Goal: Information Seeking & Learning: Learn about a topic

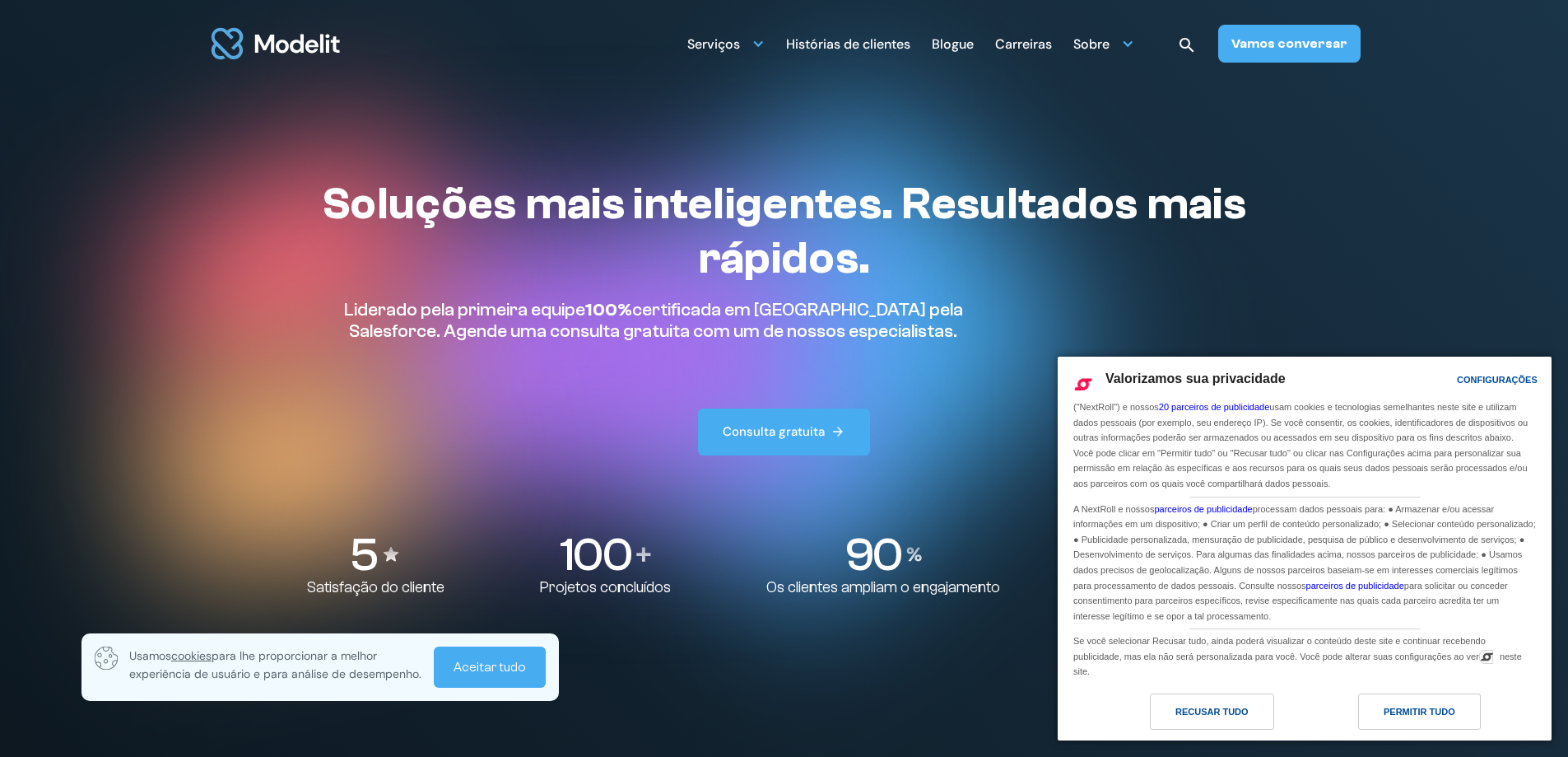
click at [1385, 716] on div "Permitir Tudo" at bounding box center [1419, 711] width 72 height 18
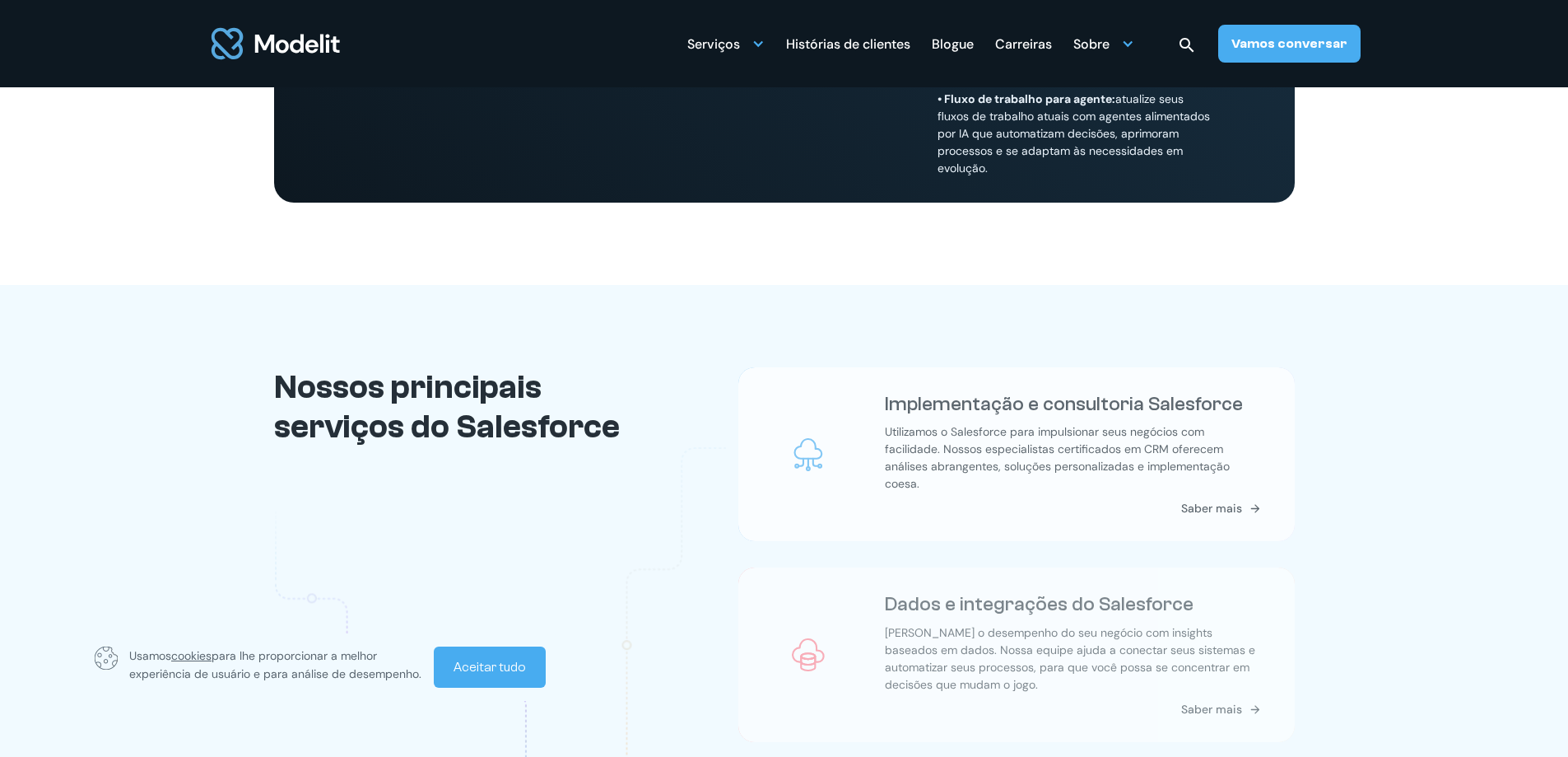
scroll to position [1564, 0]
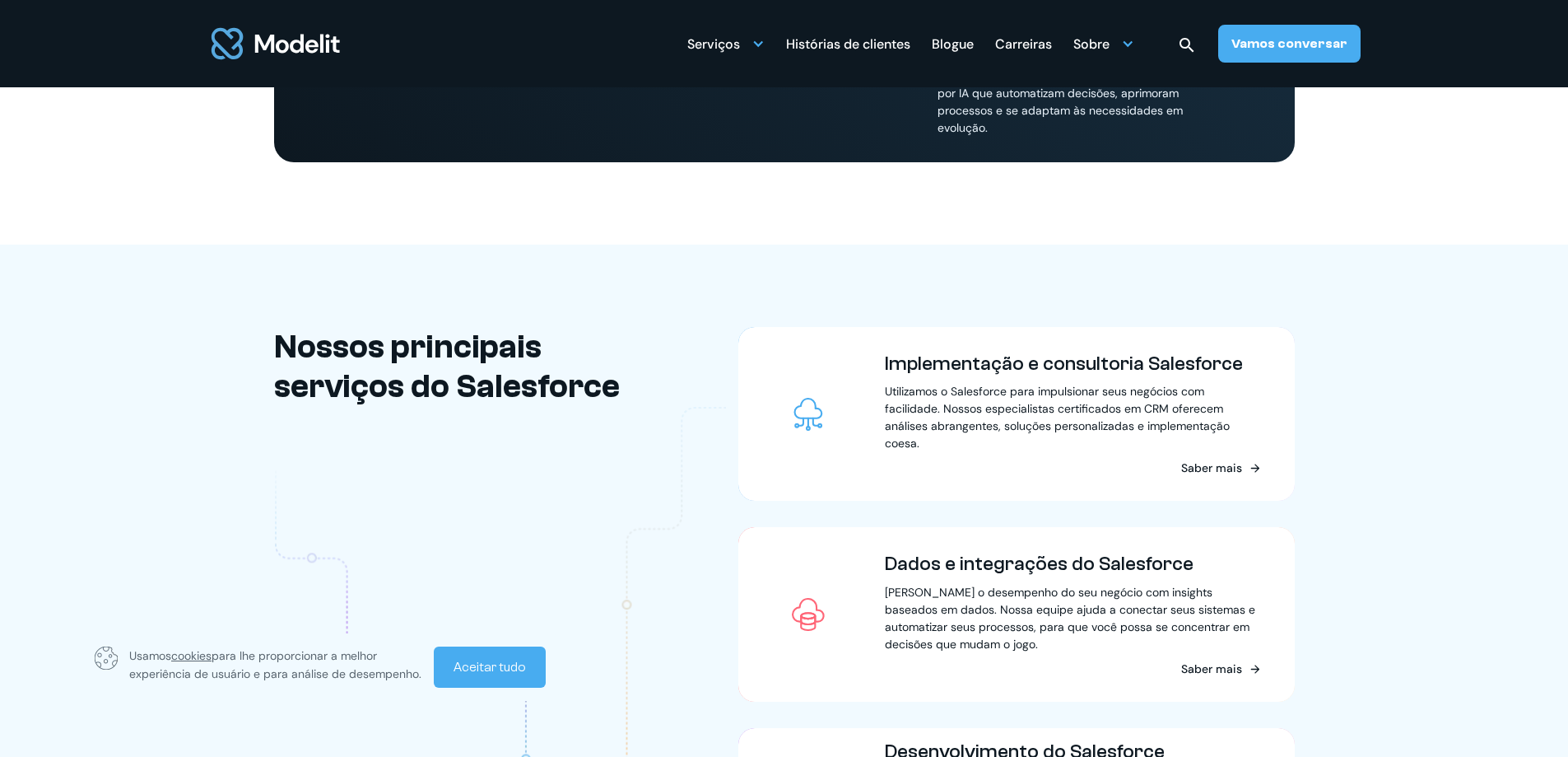
click at [1045, 45] on font "Carreiras" at bounding box center [1023, 44] width 56 height 17
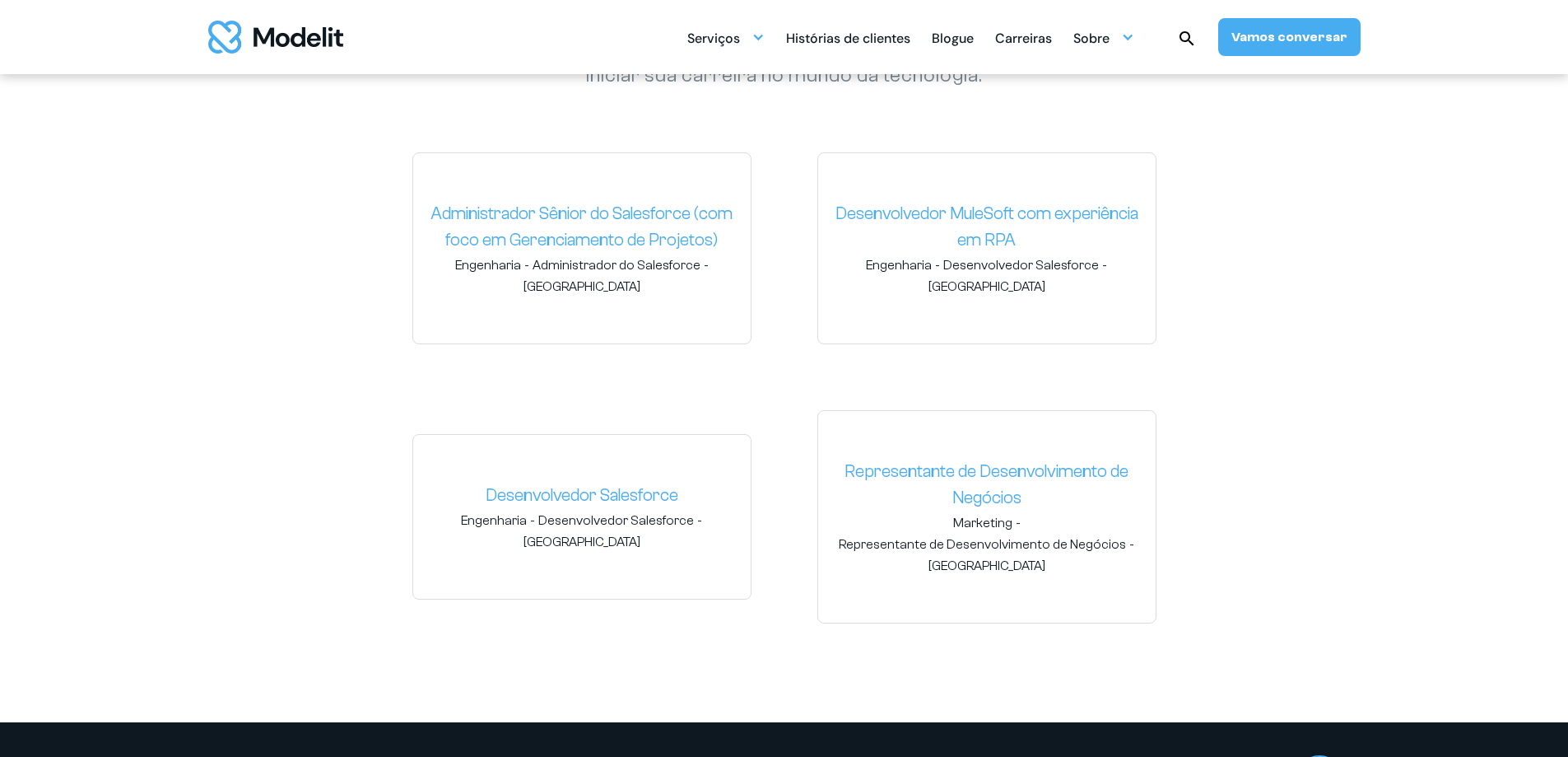
scroll to position [2552, 0]
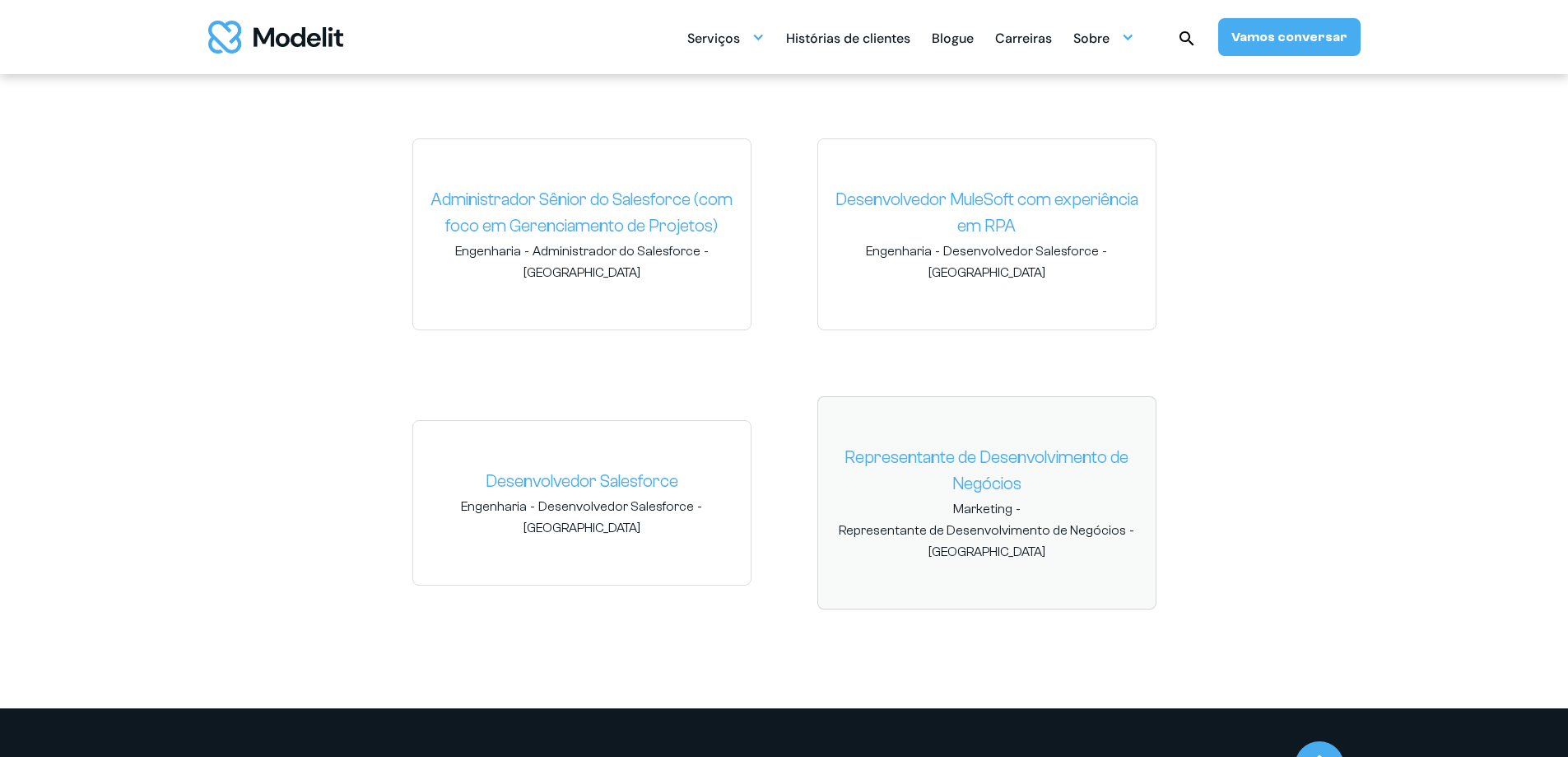
click at [1081, 510] on span "Marketing - Representante de Desenvolvimento de Negócios - Uruguai Uruguai" at bounding box center [987, 529] width 311 height 61
click at [989, 447] on font "Representante de Desenvolvimento de Negócios" at bounding box center [987, 470] width 284 height 46
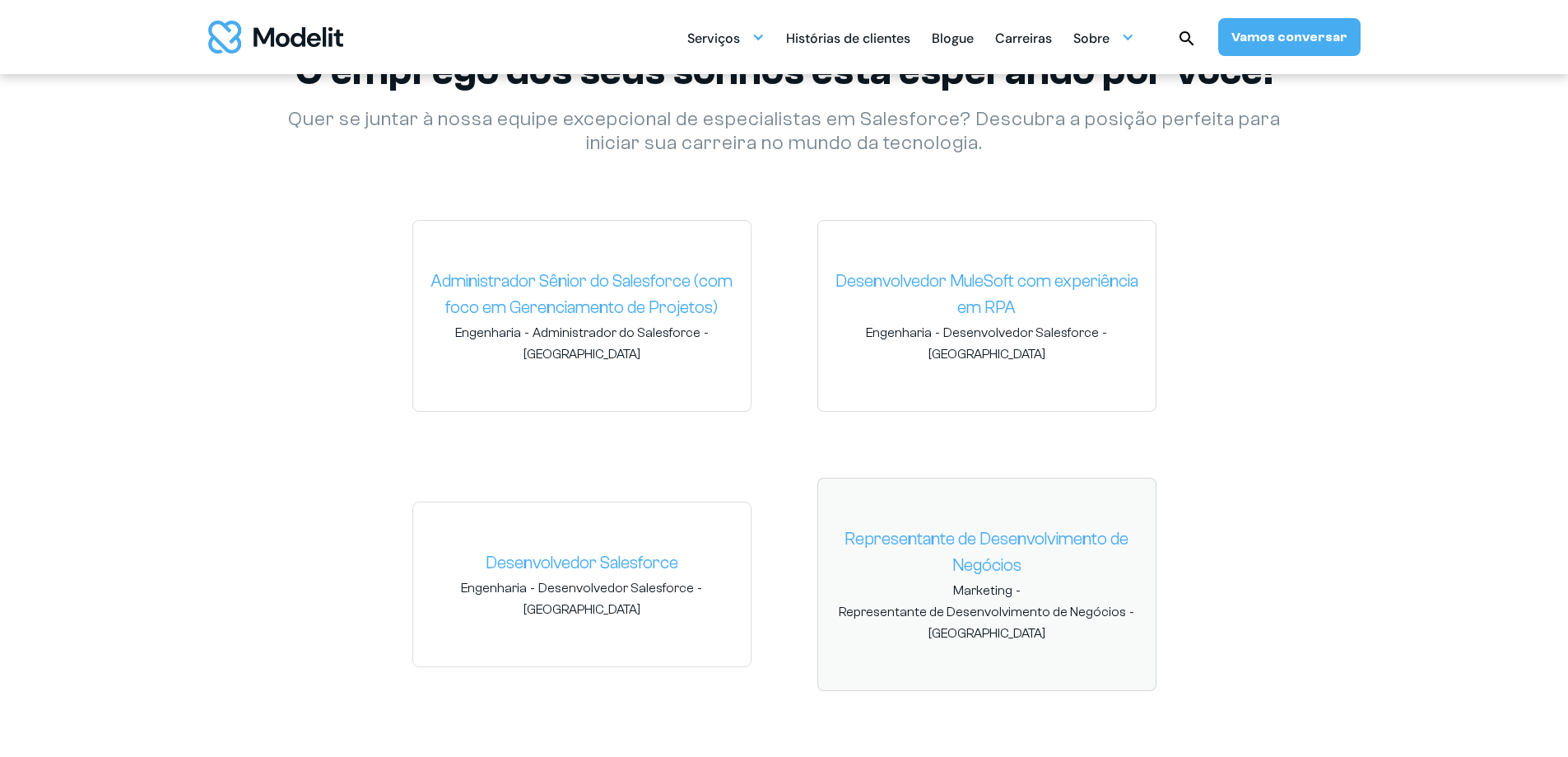
scroll to position [2469, 0]
